Goal: Transaction & Acquisition: Purchase product/service

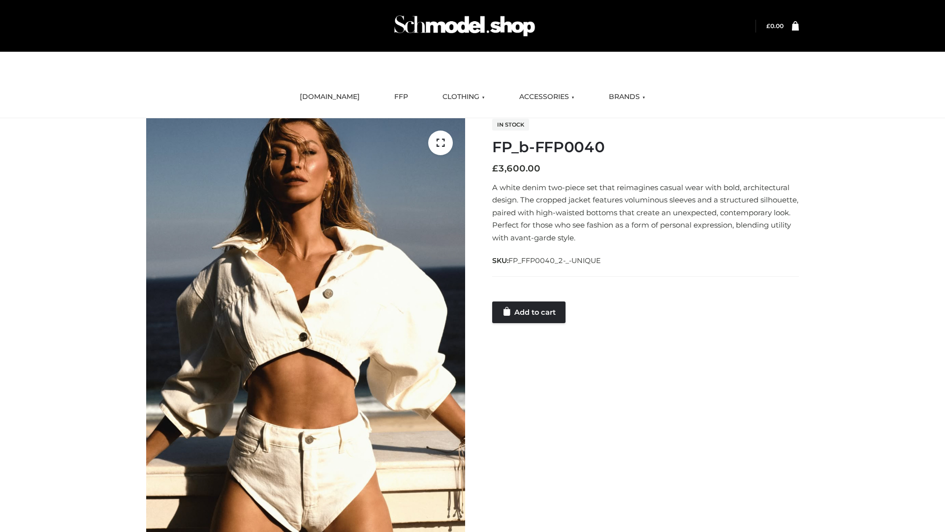
click at [530, 312] on link "Add to cart" at bounding box center [528, 312] width 73 height 22
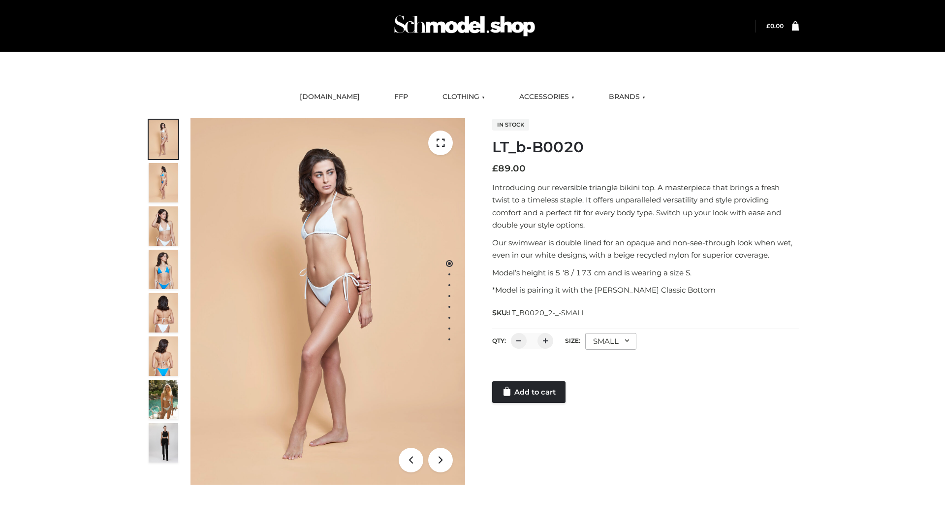
click at [530, 392] on link "Add to cart" at bounding box center [528, 392] width 73 height 22
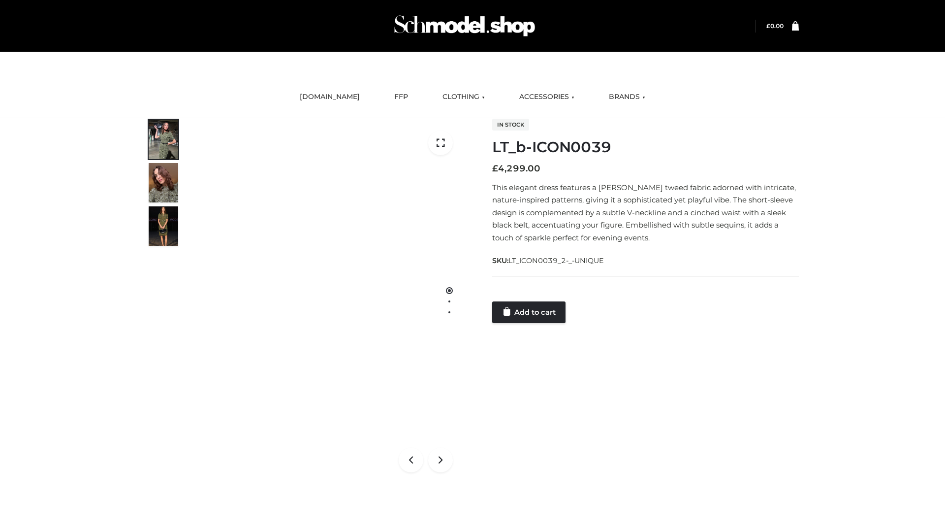
click at [530, 312] on link "Add to cart" at bounding box center [528, 312] width 73 height 22
